Goal: Find specific fact: Find contact information

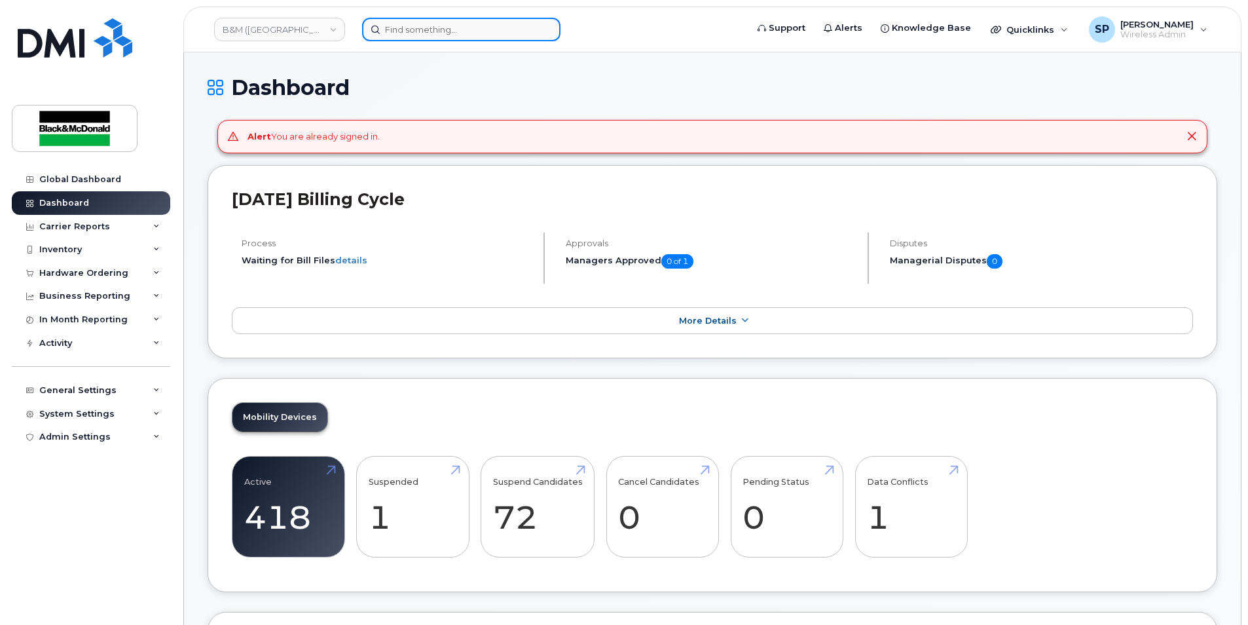
click at [387, 23] on input at bounding box center [461, 30] width 198 height 24
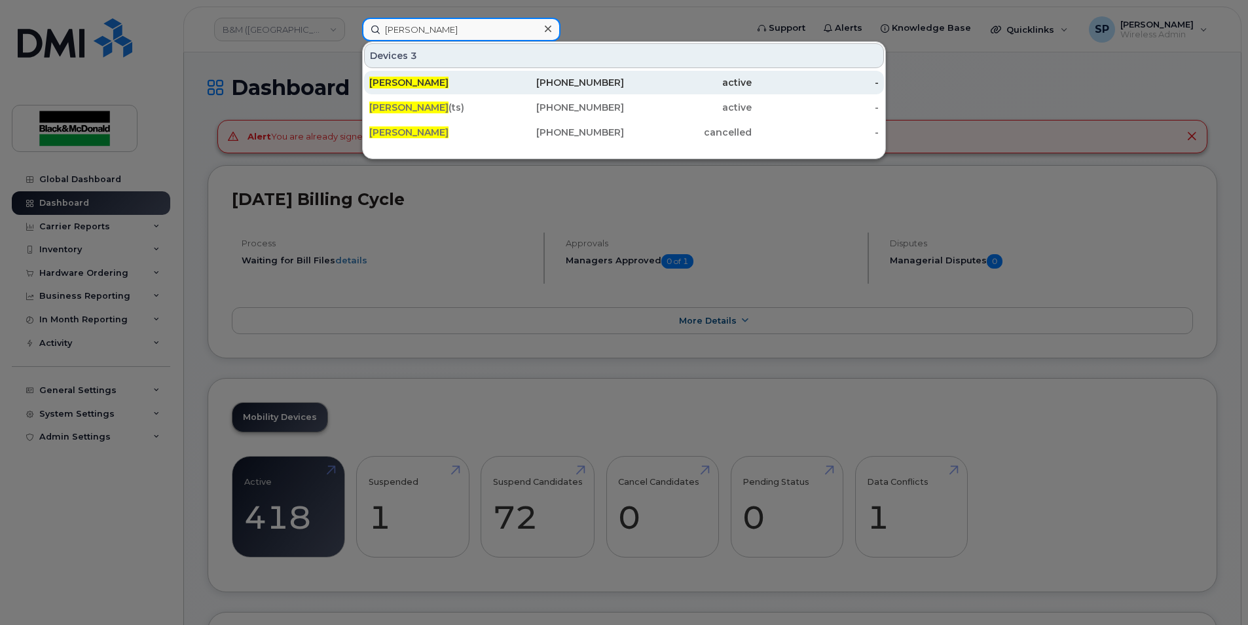
type input "[PERSON_NAME]"
click at [434, 77] on div "[PERSON_NAME]" at bounding box center [433, 82] width 128 height 13
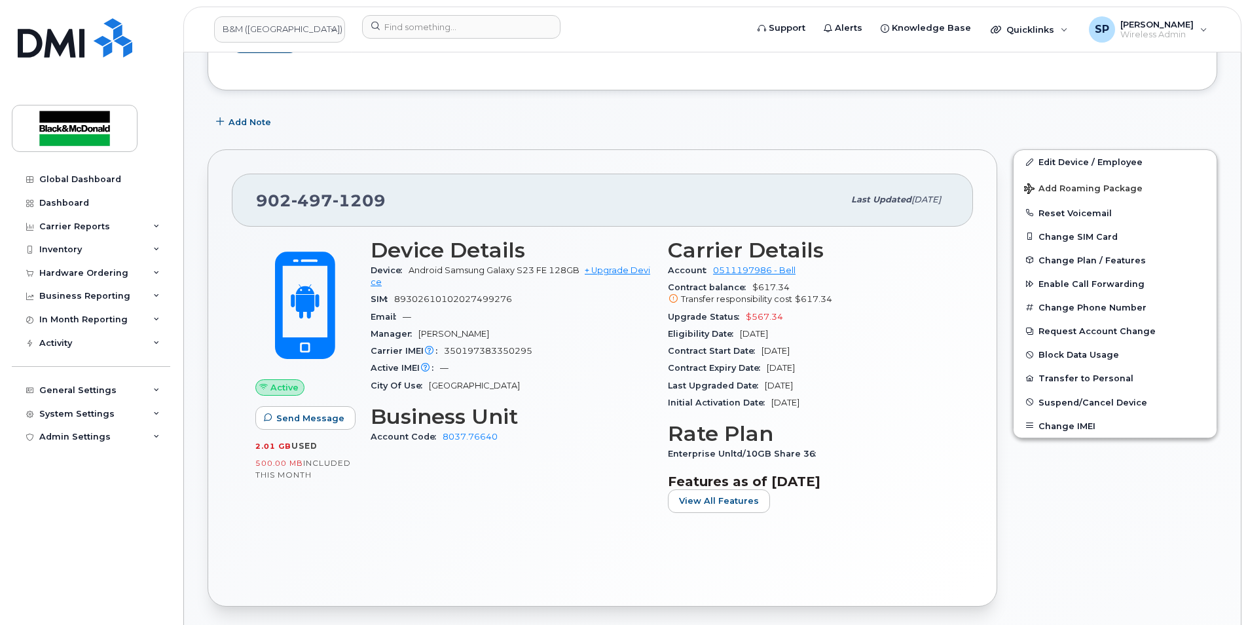
scroll to position [173, 0]
